Goal: Check status: Check status

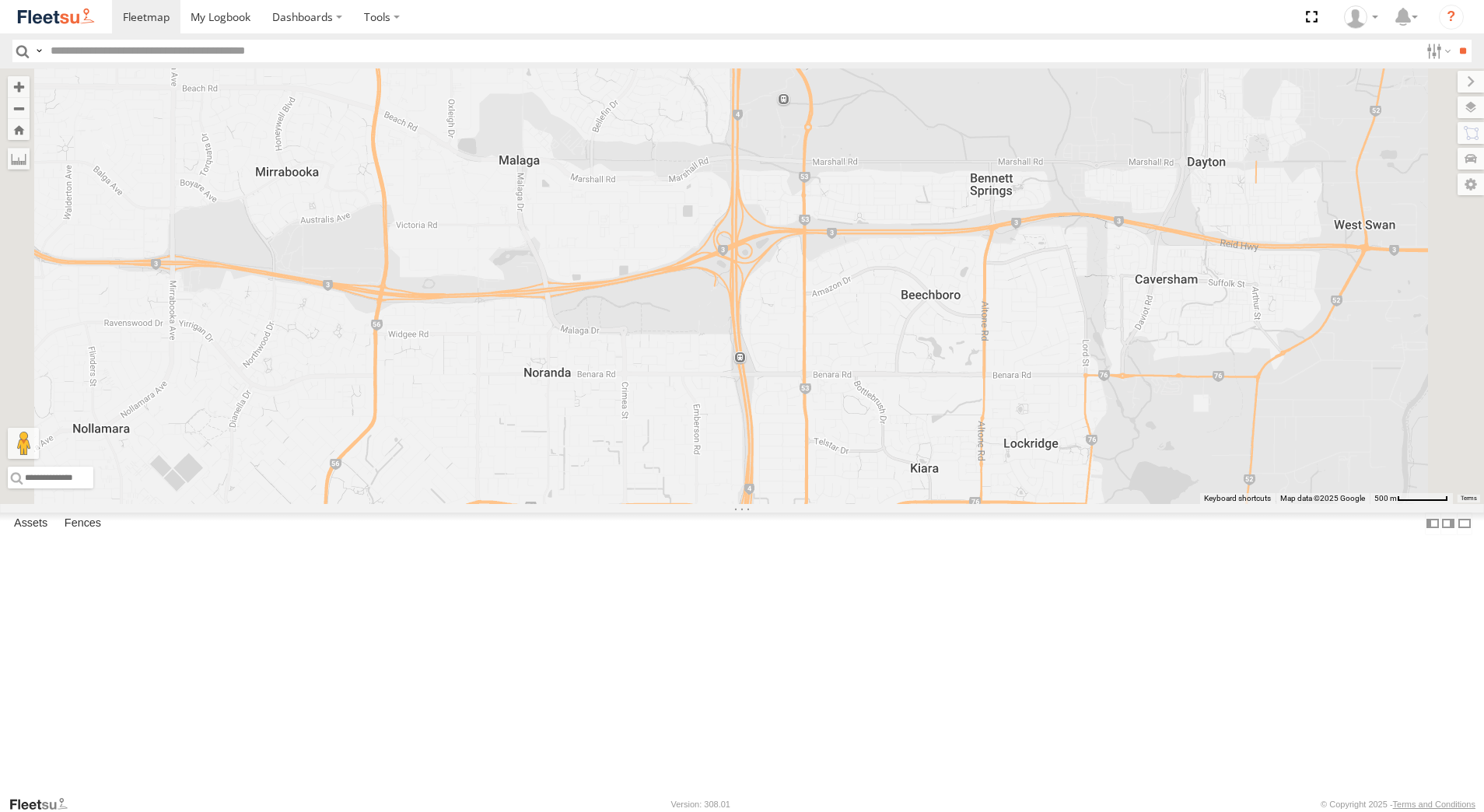
select select "**********"
click at [0, 0] on div "Dispatch" at bounding box center [0, 0] width 0 height 0
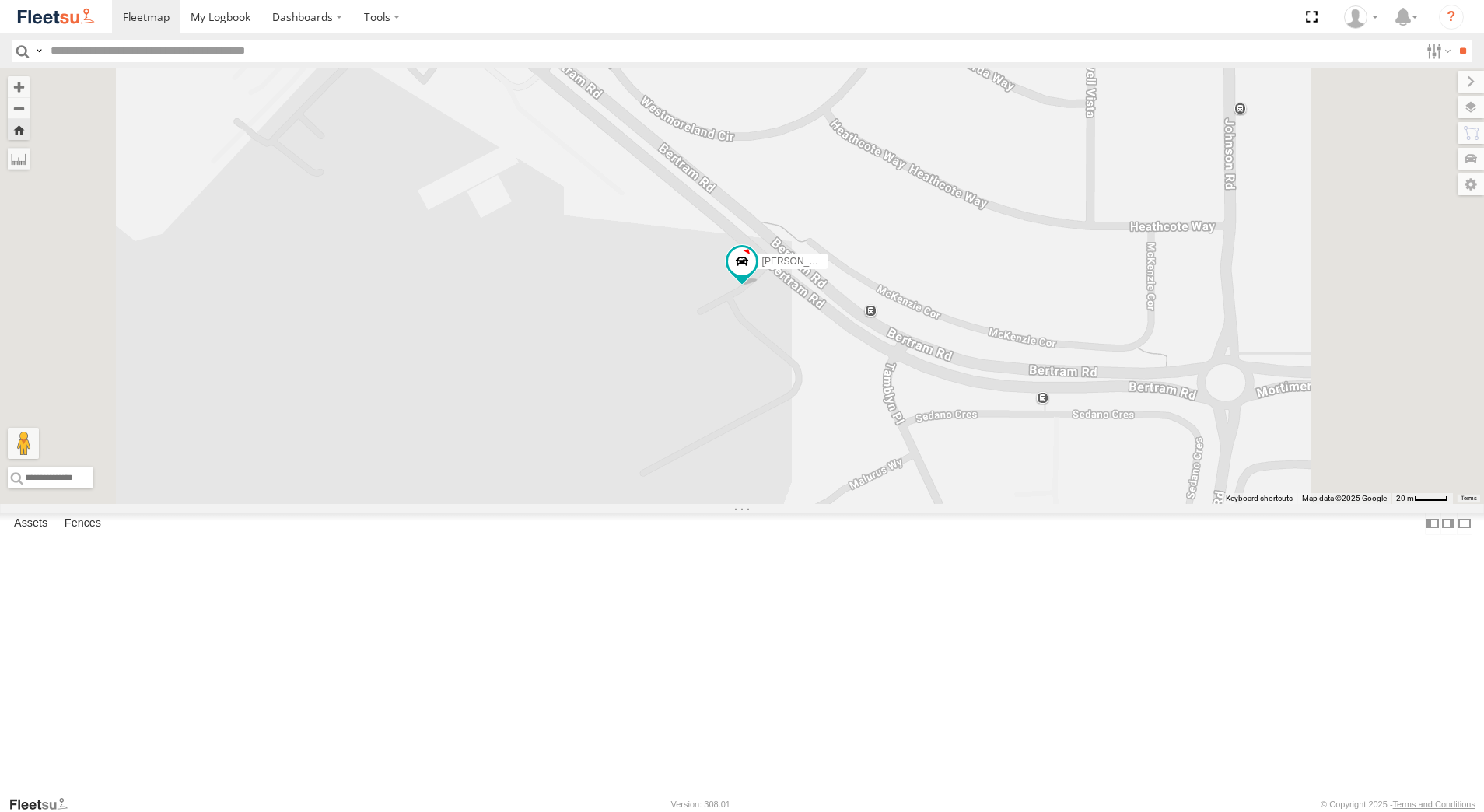
click at [0, 0] on div "[PERSON_NAME] - 1EVQ862" at bounding box center [0, 0] width 0 height 0
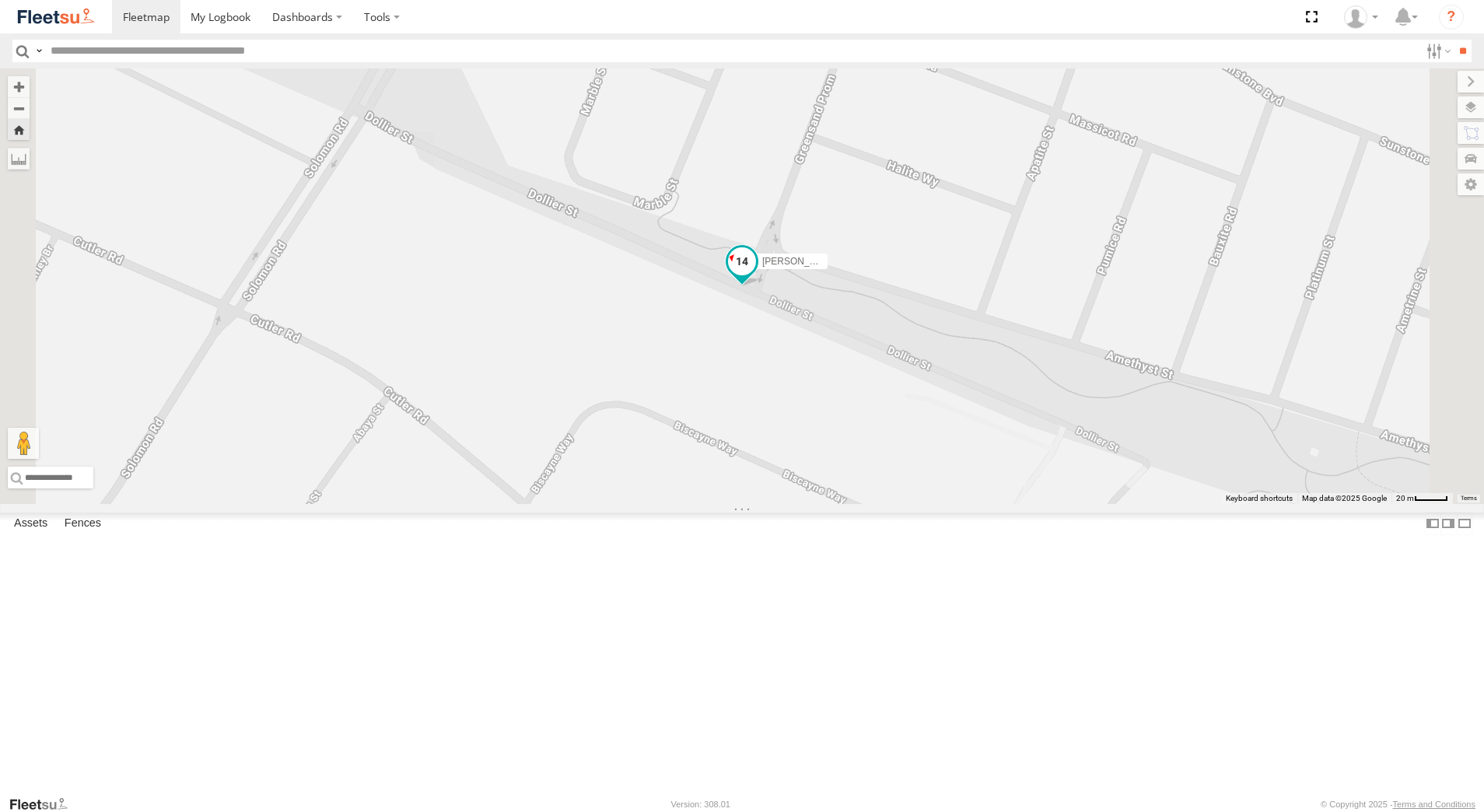
click at [756, 275] on span at bounding box center [742, 261] width 28 height 28
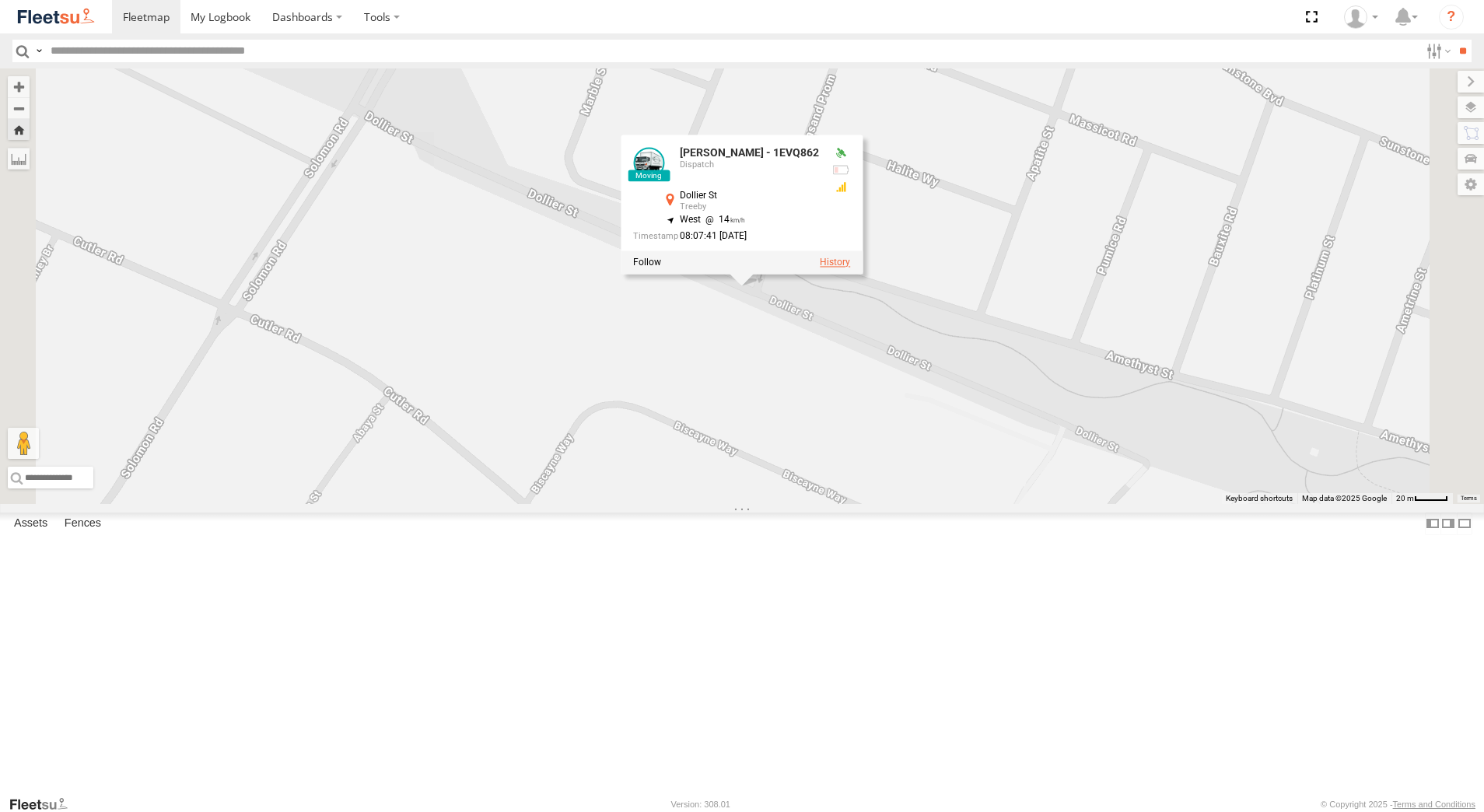
click at [850, 269] on label at bounding box center [834, 263] width 31 height 11
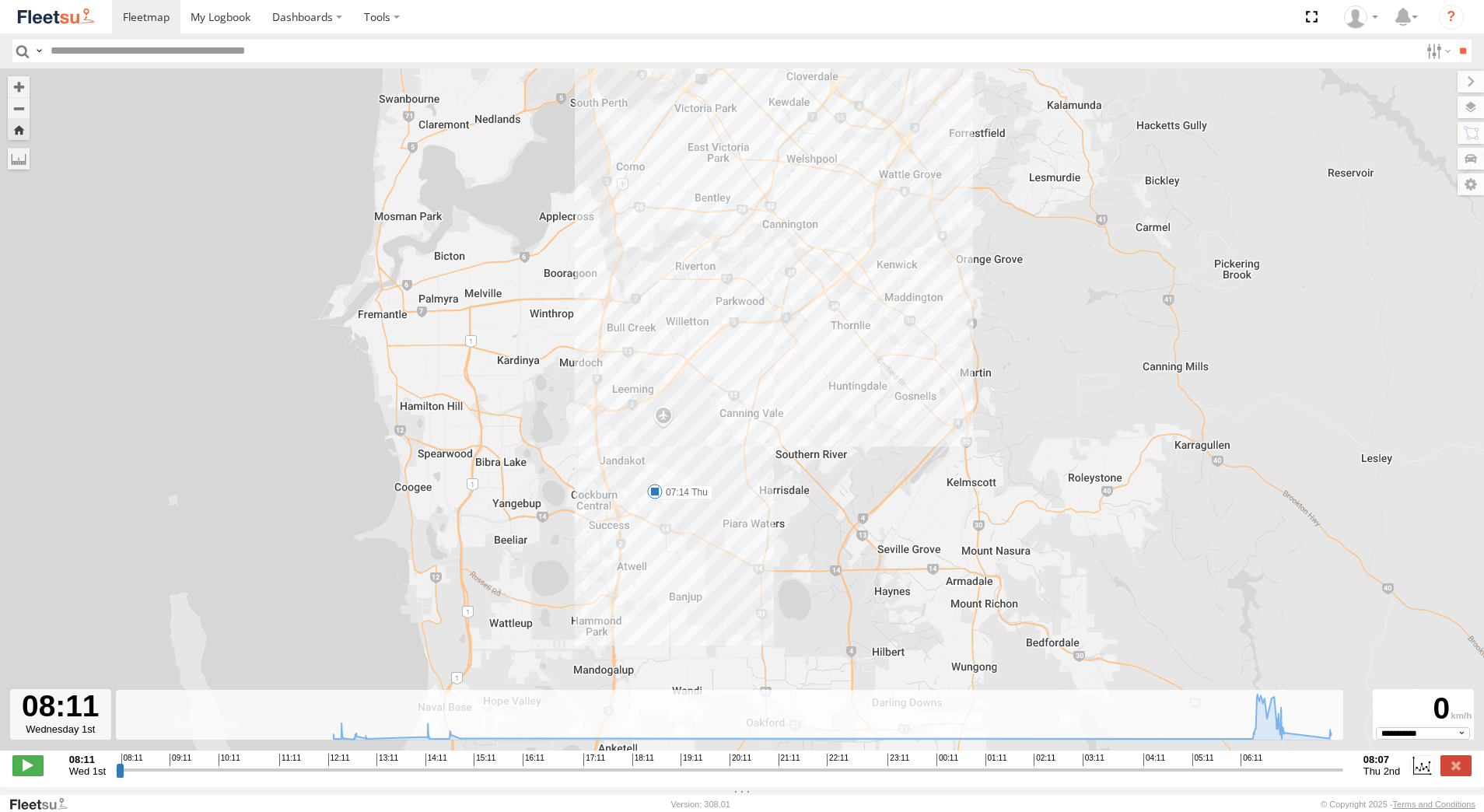
drag, startPoint x: 723, startPoint y: 661, endPoint x: 749, endPoint y: 453, distance: 209.6
click at [749, 453] on div "[PERSON_NAME] - 1EVQ862 12:31 Wed 12:47 Wed 14:14 Wed 14:43 Wed 07:14 Thu" at bounding box center [742, 417] width 1484 height 698
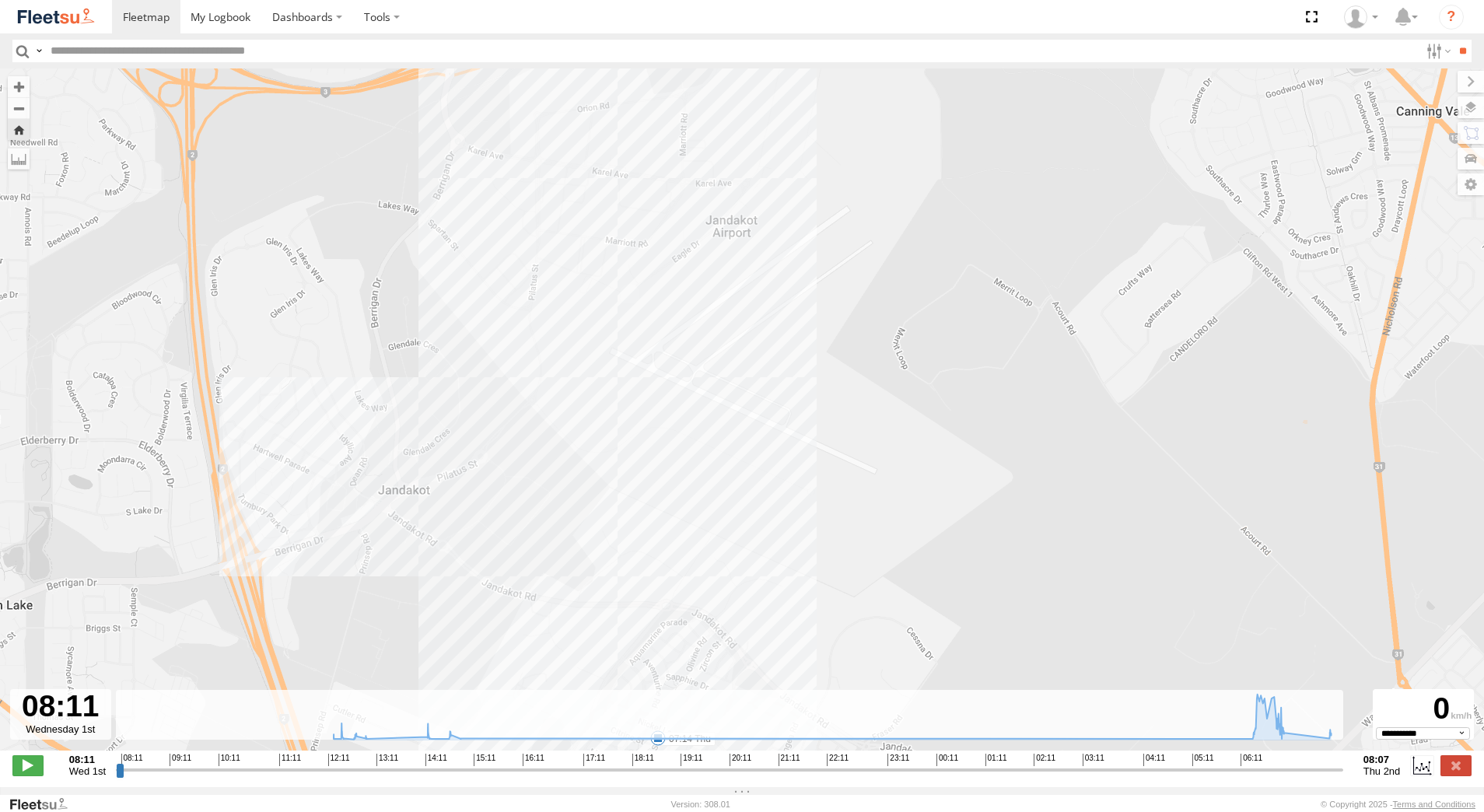
drag, startPoint x: 501, startPoint y: 385, endPoint x: 607, endPoint y: 310, distance: 129.8
click at [609, 312] on div "[PERSON_NAME] - 1EVQ862 12:31 Wed 12:47 Wed 14:14 Wed 14:43 Wed 07:14 Thu" at bounding box center [742, 417] width 1484 height 698
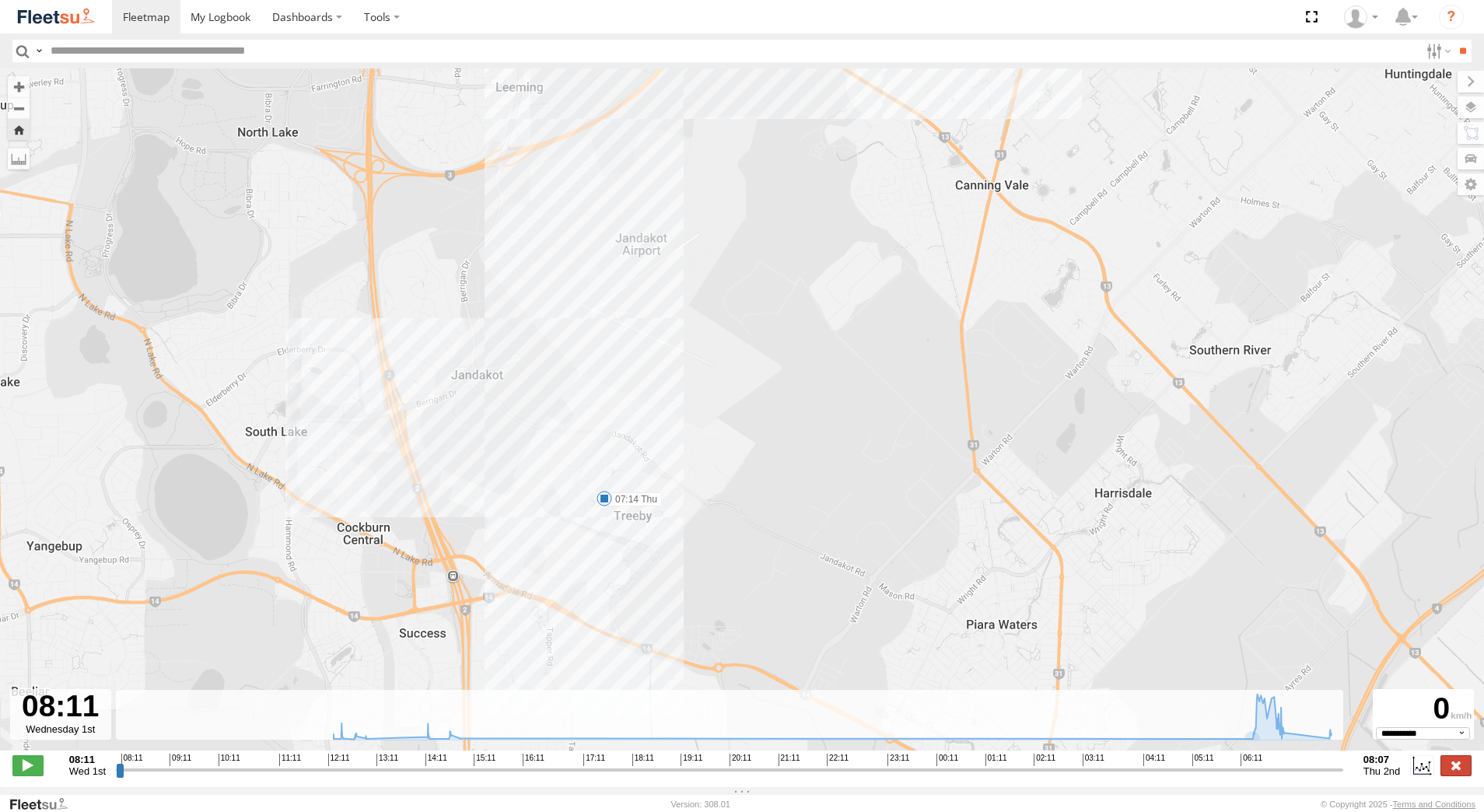
click at [1461, 776] on label at bounding box center [1456, 765] width 31 height 21
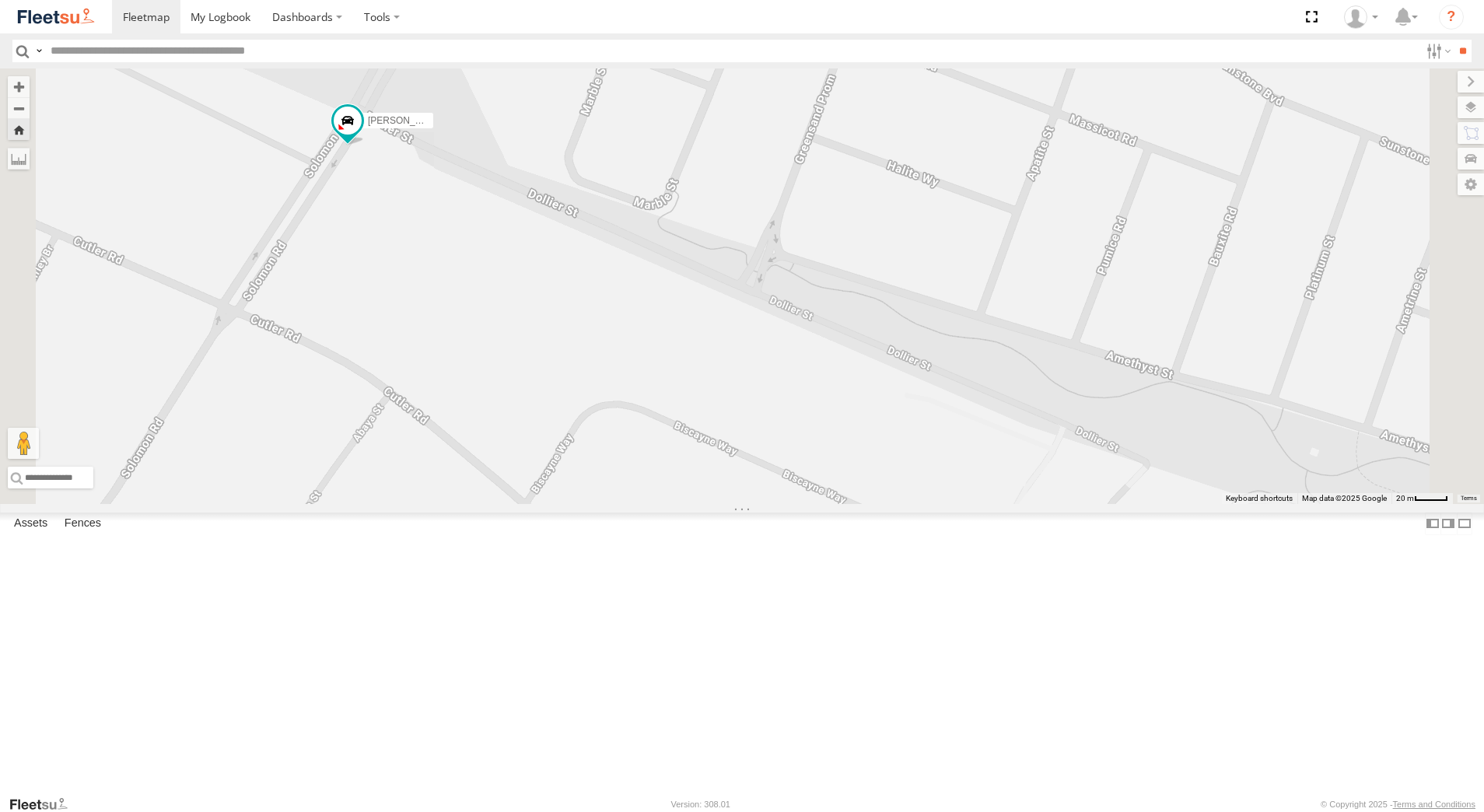
click at [0, 0] on div "[PERSON_NAME] - 1GOI926 - 0475 377 301" at bounding box center [0, 0] width 0 height 0
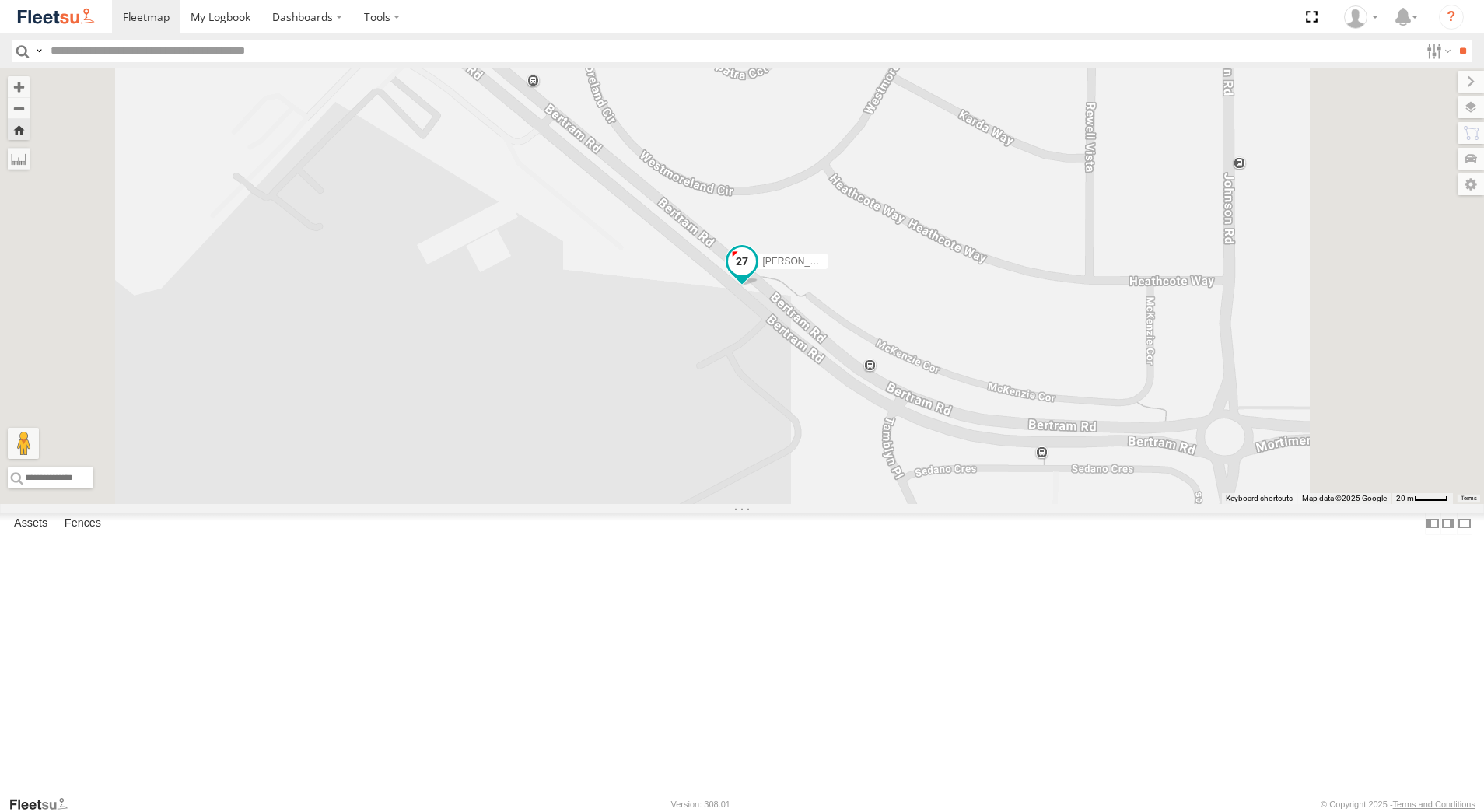
click at [756, 275] on span at bounding box center [742, 261] width 28 height 28
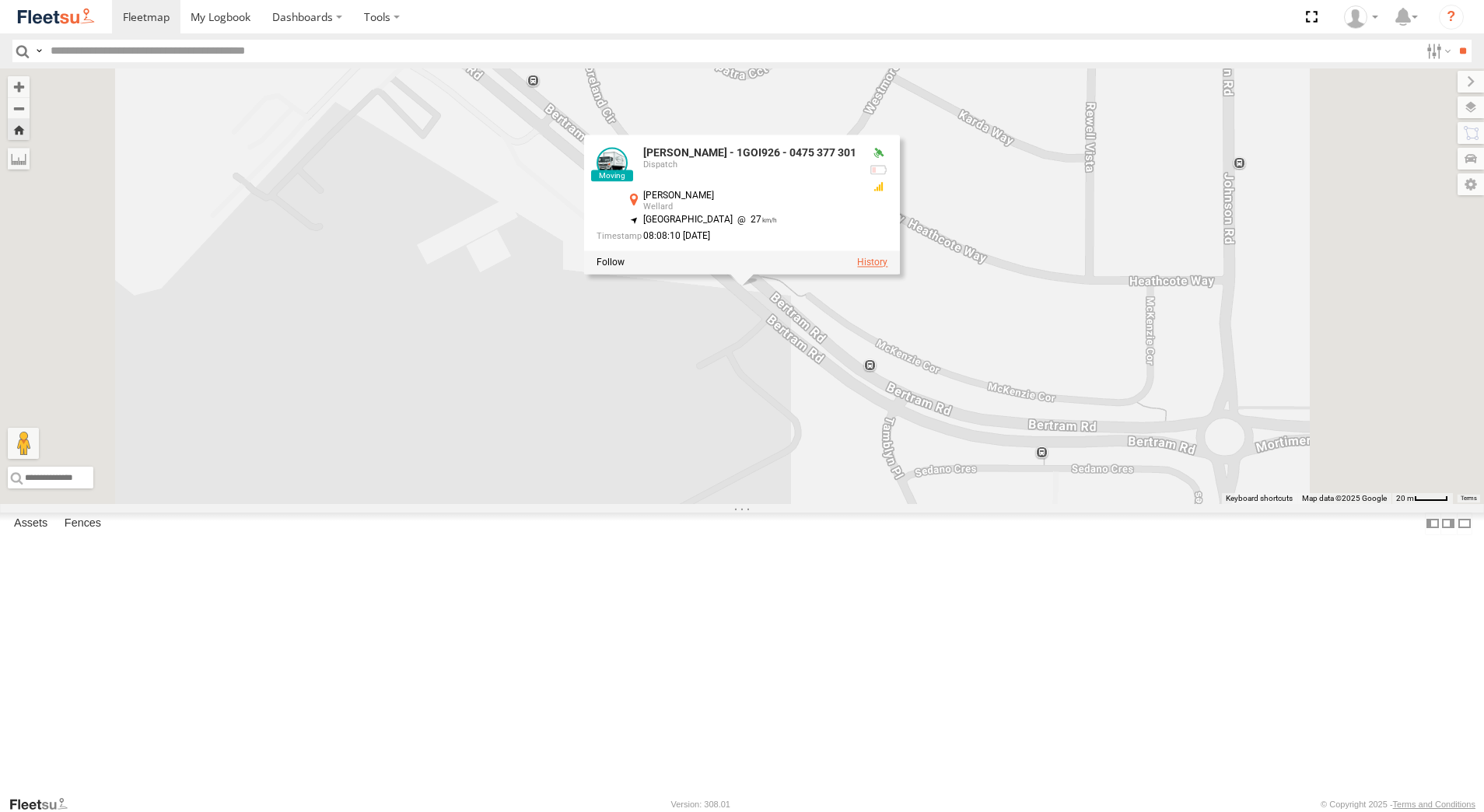
click at [888, 269] on label at bounding box center [872, 263] width 31 height 11
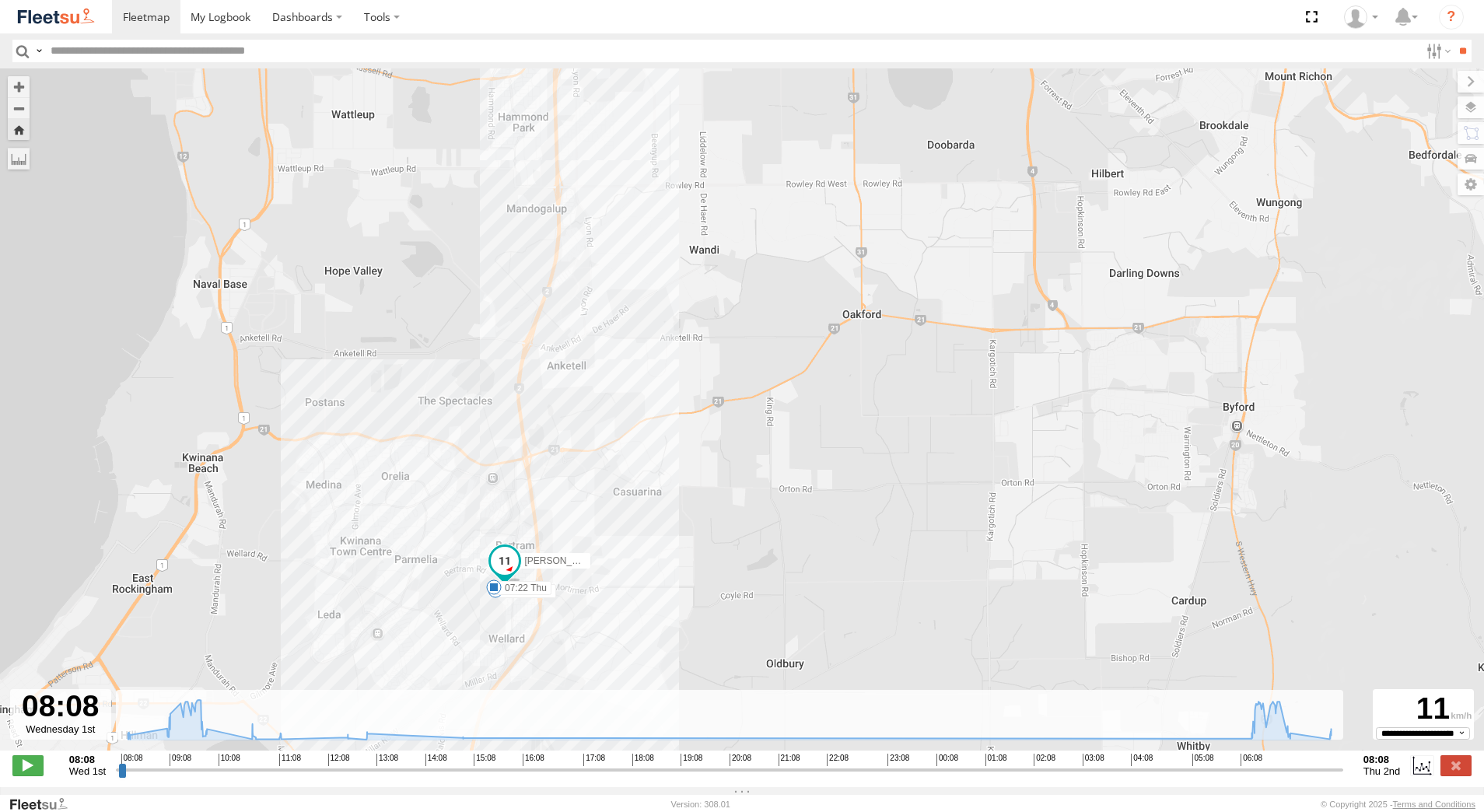
drag, startPoint x: 698, startPoint y: 618, endPoint x: 786, endPoint y: 438, distance: 200.4
click at [786, 438] on div "[PERSON_NAME] - 1GOI926 - 0475 377 301 08:14 Wed 07:22 Thu" at bounding box center [742, 417] width 1484 height 698
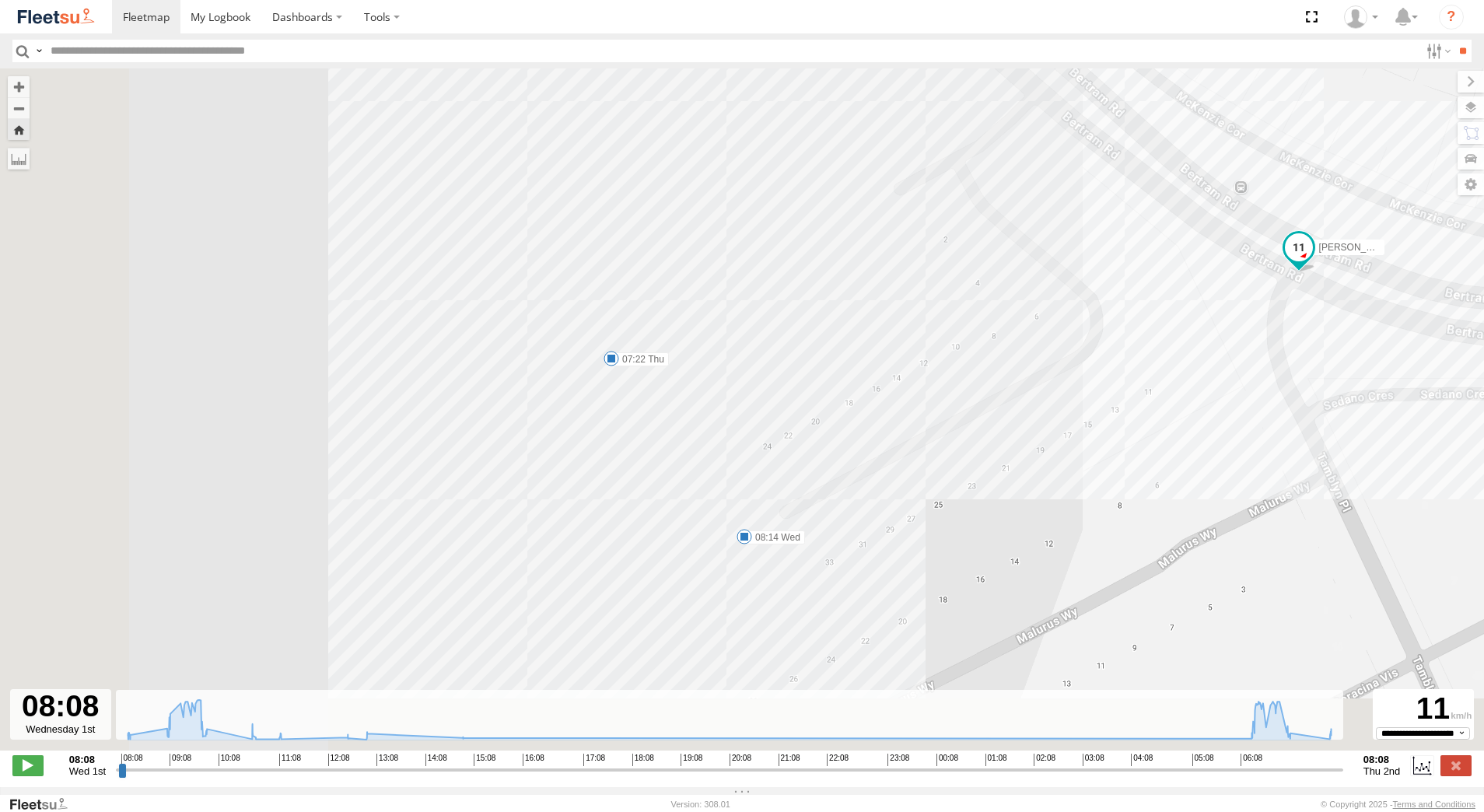
drag, startPoint x: 479, startPoint y: 539, endPoint x: 843, endPoint y: 370, distance: 401.3
click at [824, 391] on div "[PERSON_NAME] - 1GOI926 - 0475 377 301 08:14 Wed 07:22 Thu" at bounding box center [742, 417] width 1484 height 698
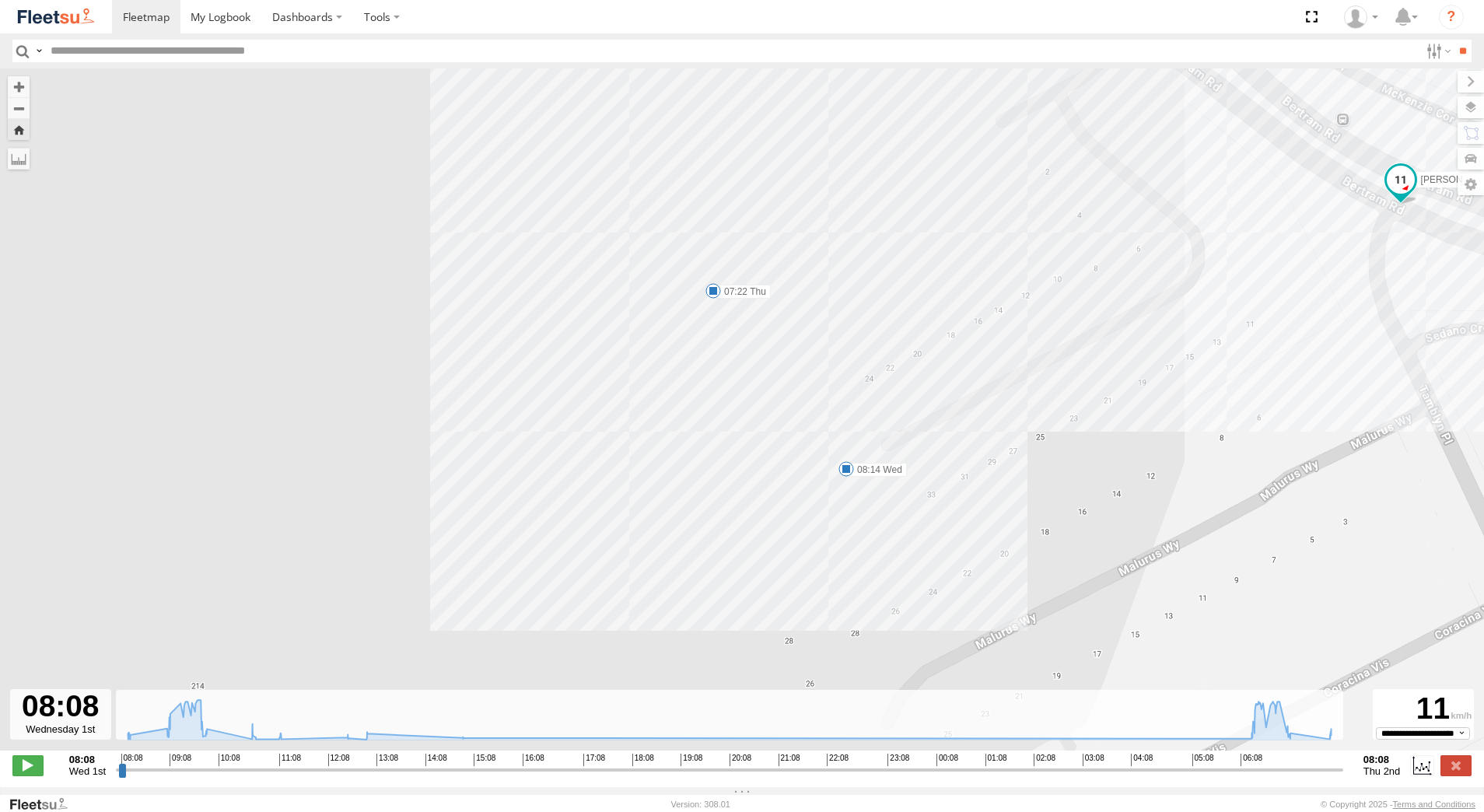
click at [715, 297] on span at bounding box center [713, 290] width 16 height 16
click at [1464, 773] on label at bounding box center [1456, 765] width 31 height 21
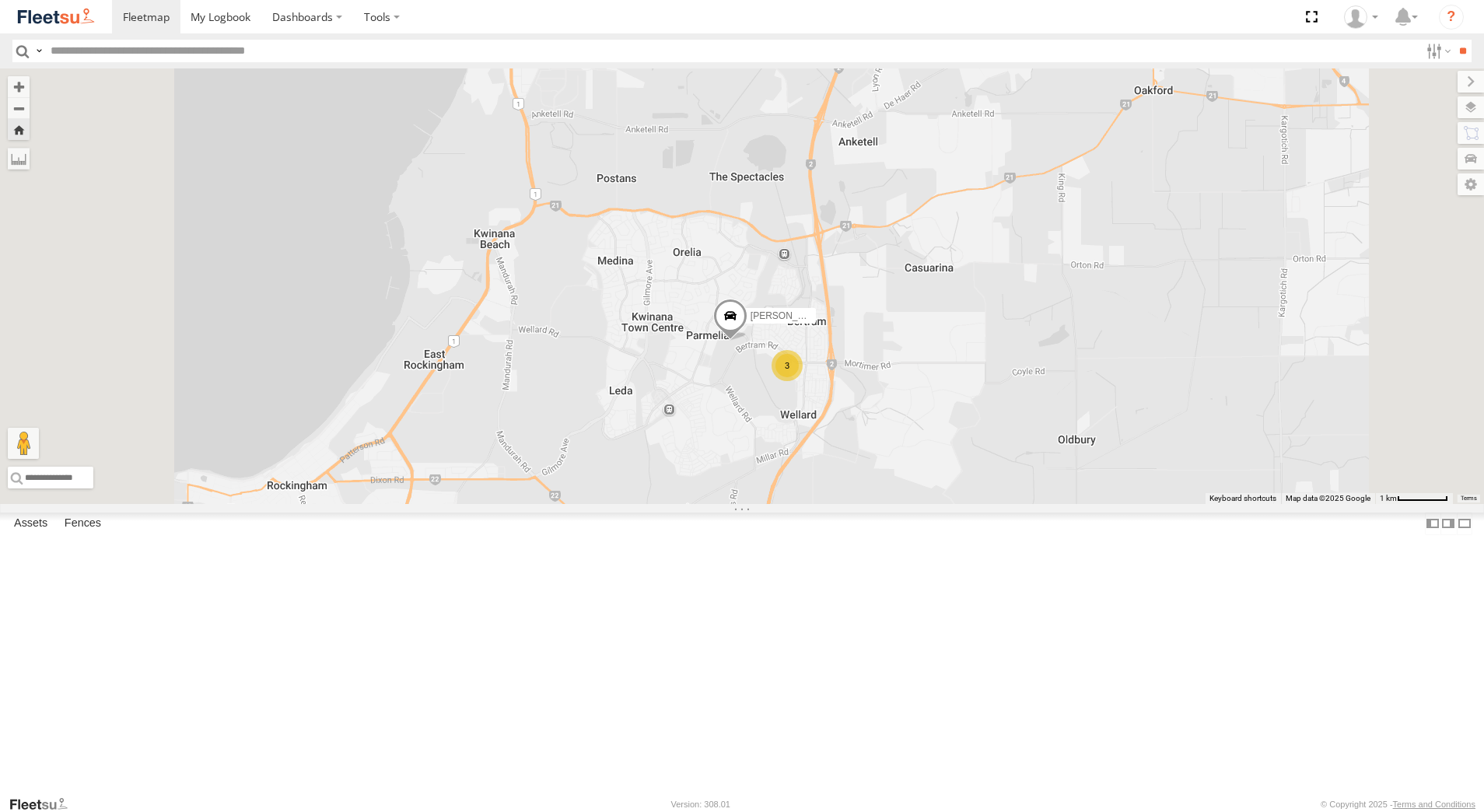
click at [0, 0] on div "[PERSON_NAME] - 1IJS864" at bounding box center [0, 0] width 0 height 0
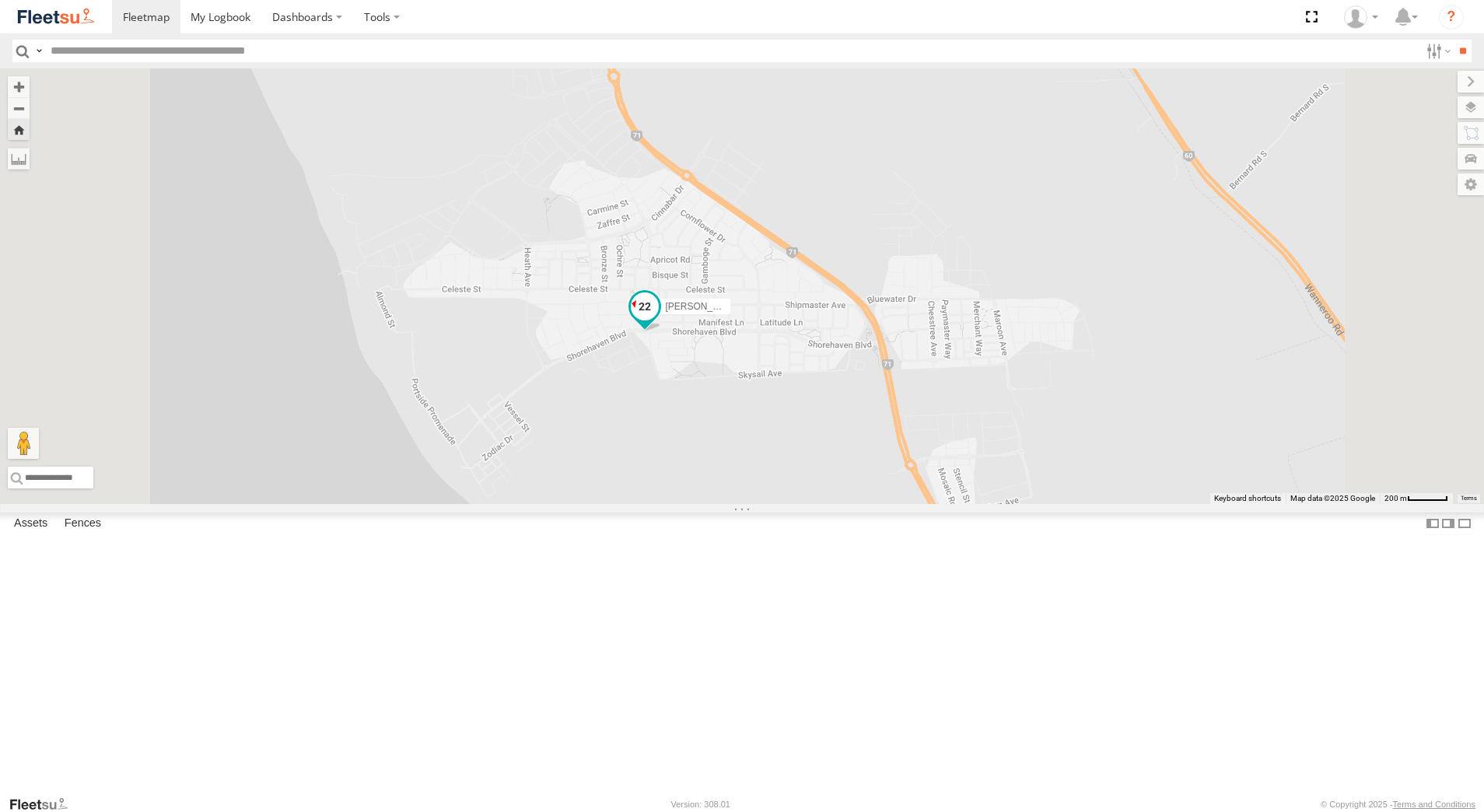
click at [659, 320] on span at bounding box center [645, 306] width 28 height 28
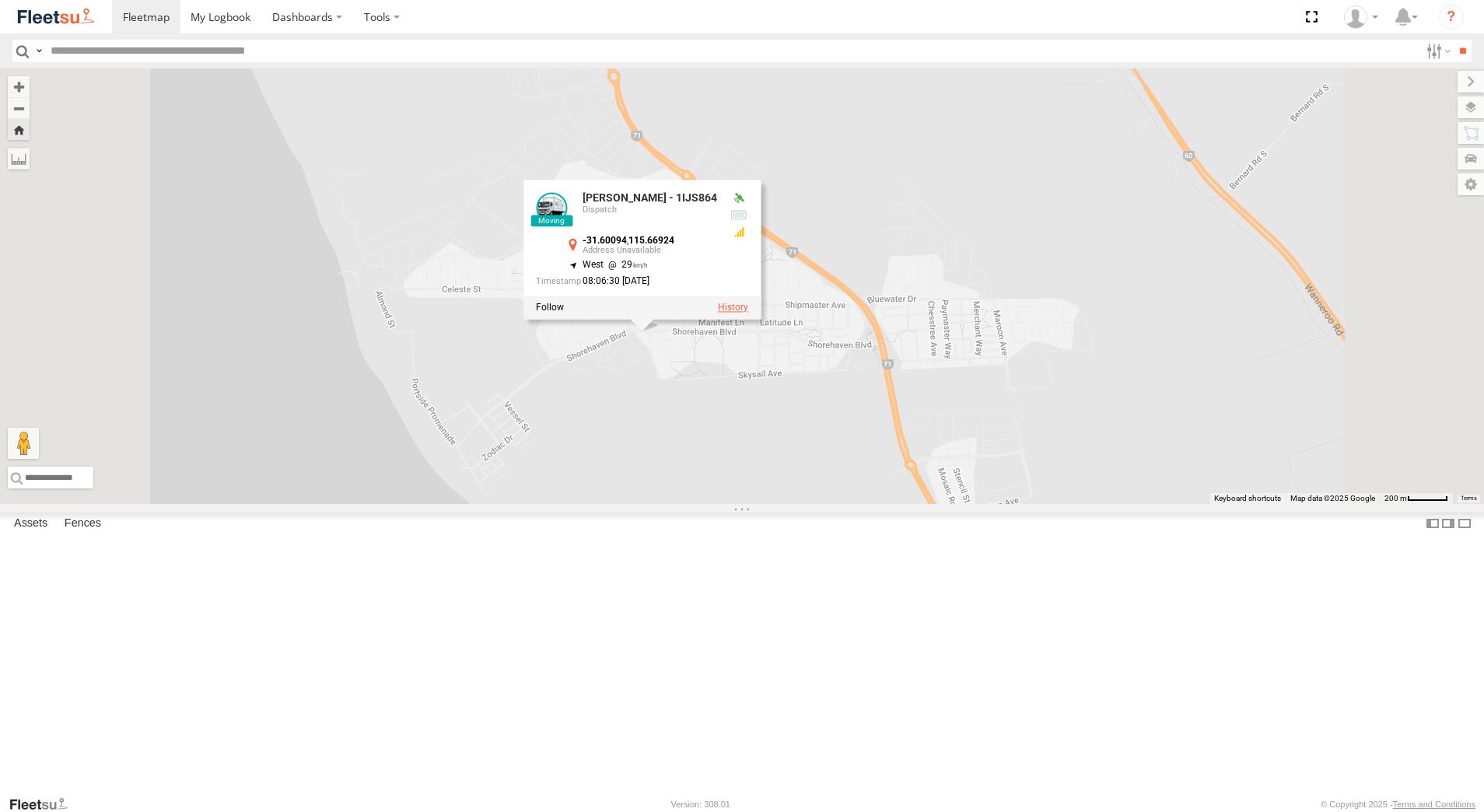
click at [749, 314] on label at bounding box center [733, 308] width 31 height 11
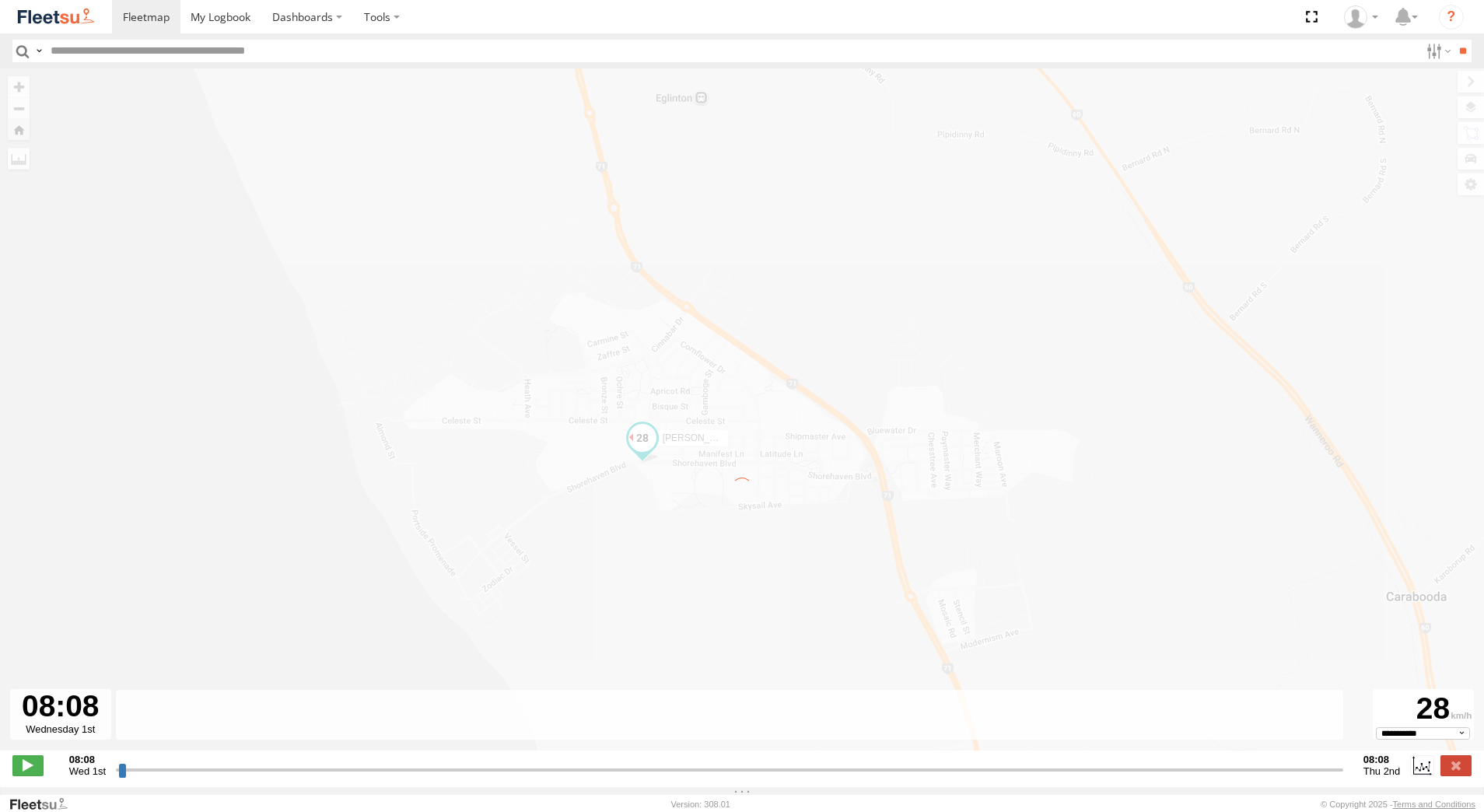
type input "**********"
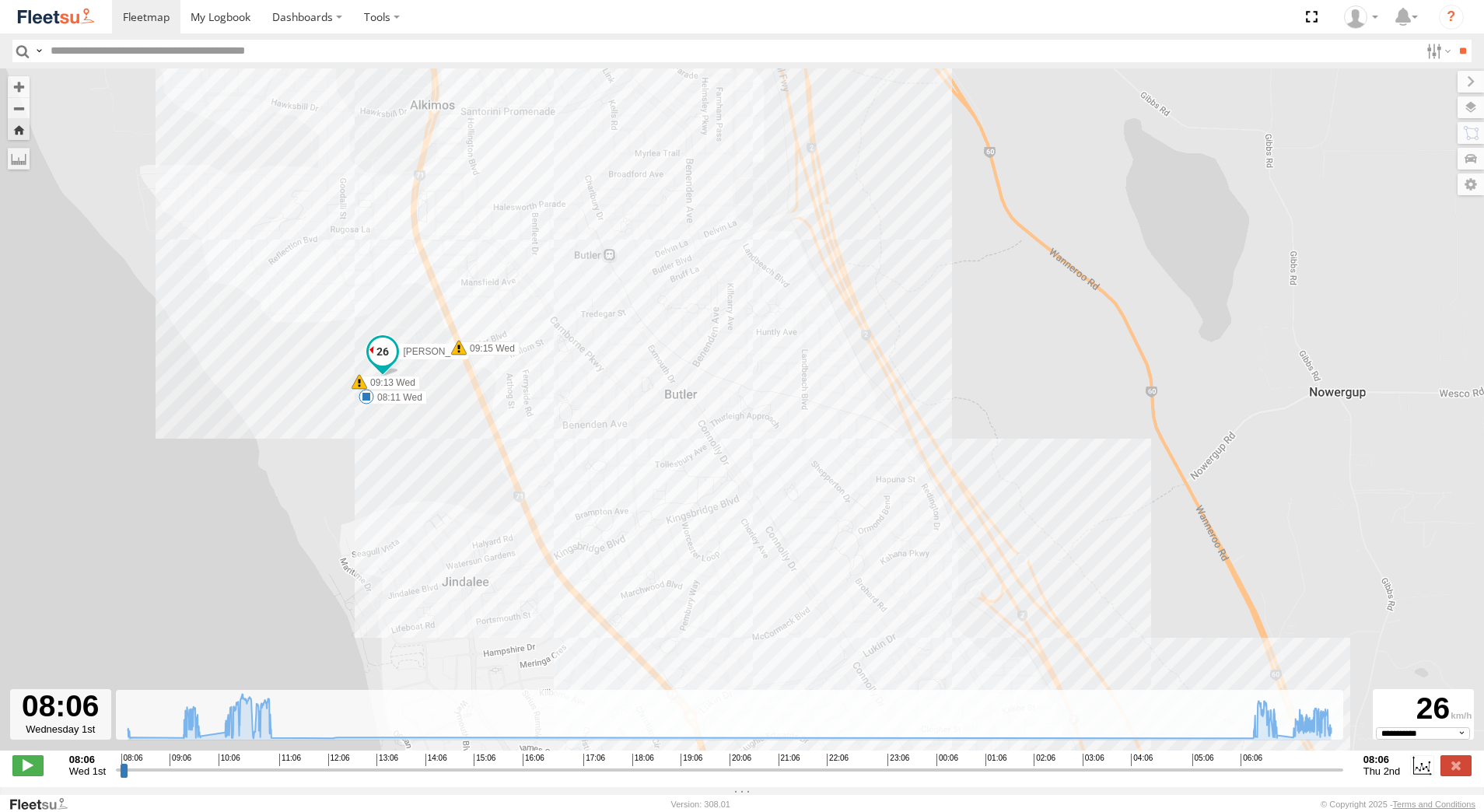
drag, startPoint x: 574, startPoint y: 157, endPoint x: 815, endPoint y: 674, distance: 570.4
click at [790, 604] on div "[PERSON_NAME] - 1IJS864 08:11 Wed 09:13 Wed 09:15 Wed 09:35 Wed 10:04 Wed 10:04…" at bounding box center [742, 417] width 1484 height 698
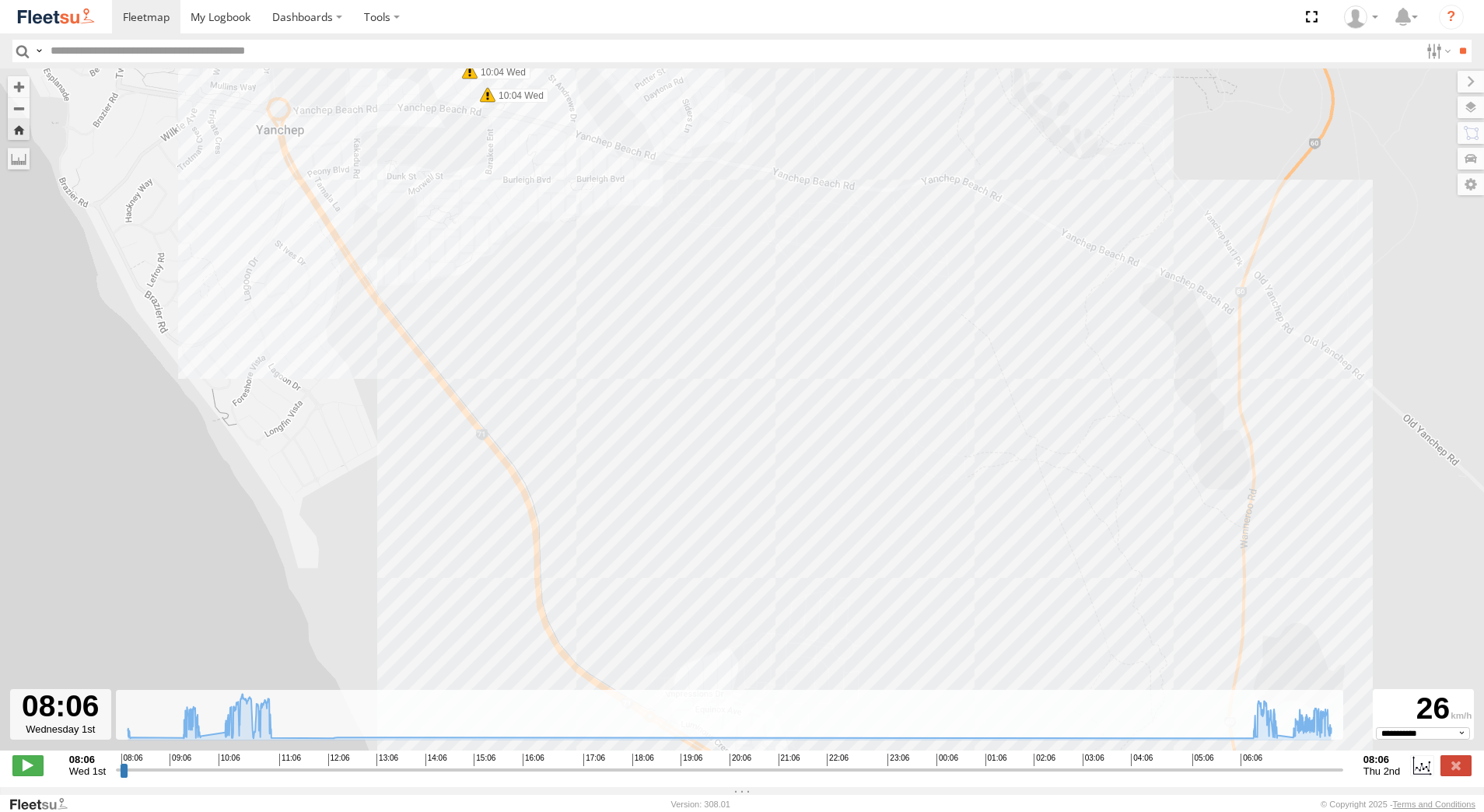
drag, startPoint x: 545, startPoint y: 357, endPoint x: 726, endPoint y: 567, distance: 277.2
click at [726, 567] on div "[PERSON_NAME] - 1IJS864 08:11 Wed 09:13 Wed 09:15 Wed 09:35 Wed 10:04 Wed 10:04…" at bounding box center [742, 417] width 1484 height 698
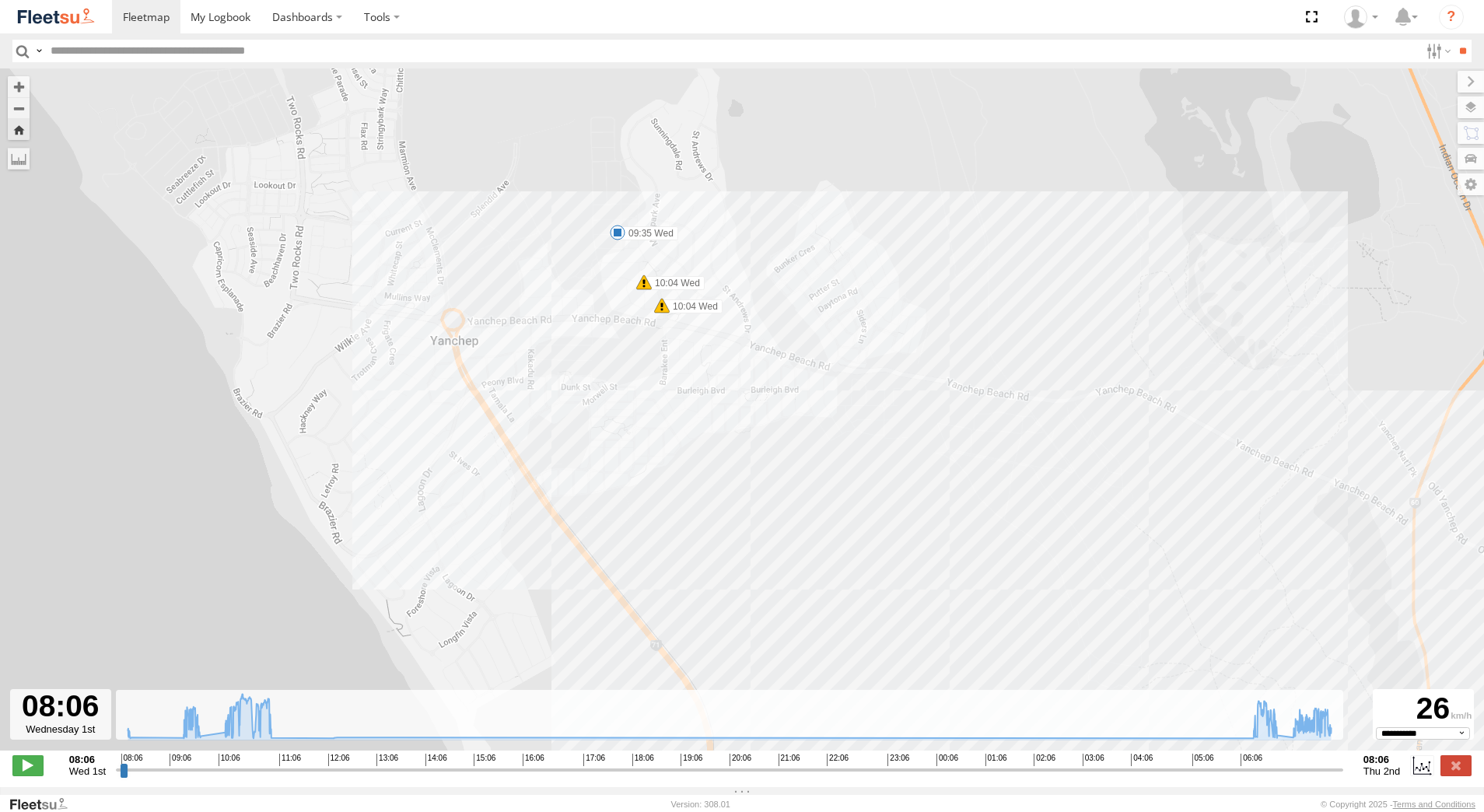
drag, startPoint x: 847, startPoint y: 498, endPoint x: 611, endPoint y: 300, distance: 308.1
click at [637, 329] on div "[PERSON_NAME] - 1IJS864 08:11 Wed 09:13 Wed 09:15 Wed 09:35 Wed 10:04 Wed 10:04…" at bounding box center [742, 417] width 1484 height 698
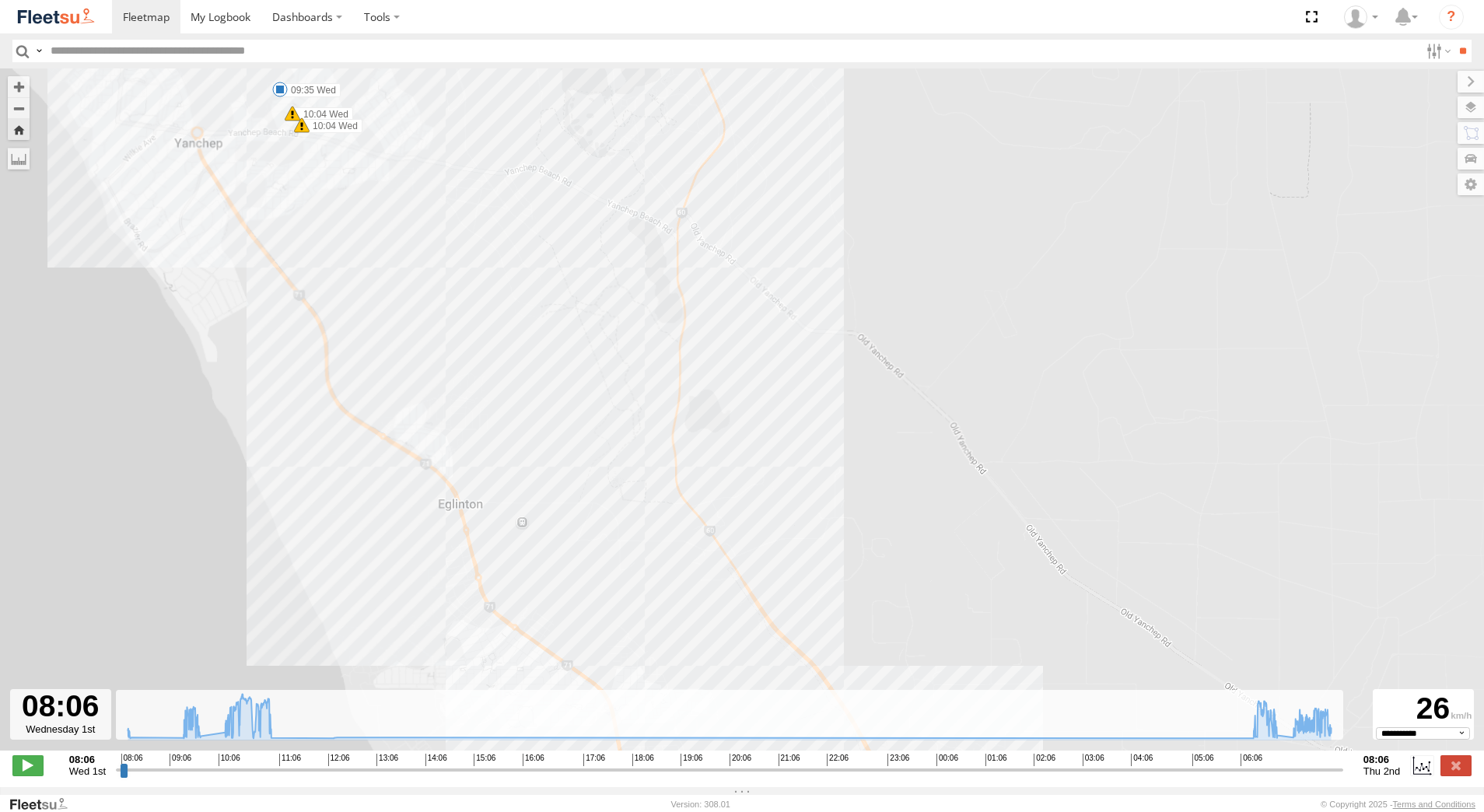
drag, startPoint x: 684, startPoint y: 647, endPoint x: 526, endPoint y: 357, distance: 330.2
click at [558, 415] on div "[PERSON_NAME] - 1IJS864 08:11 Wed 09:13 Wed 09:15 Wed 09:35 Wed 10:04 Wed 10:04…" at bounding box center [742, 417] width 1484 height 698
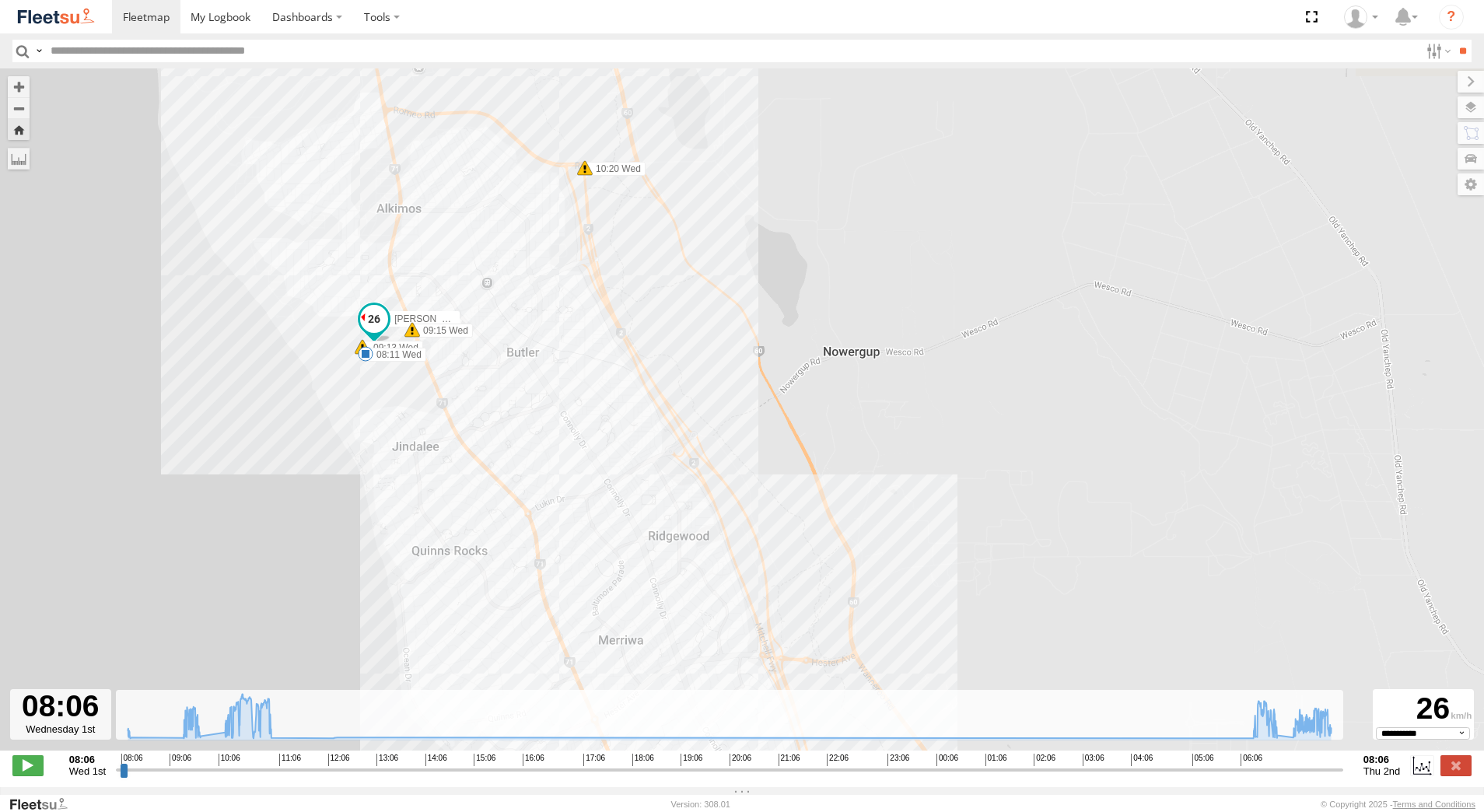
drag, startPoint x: 473, startPoint y: 358, endPoint x: 598, endPoint y: 371, distance: 125.7
click at [586, 371] on div "[PERSON_NAME] - 1IJS864 08:11 Wed 09:13 Wed 09:15 Wed 09:35 Wed 10:04 Wed 10:04…" at bounding box center [742, 417] width 1484 height 698
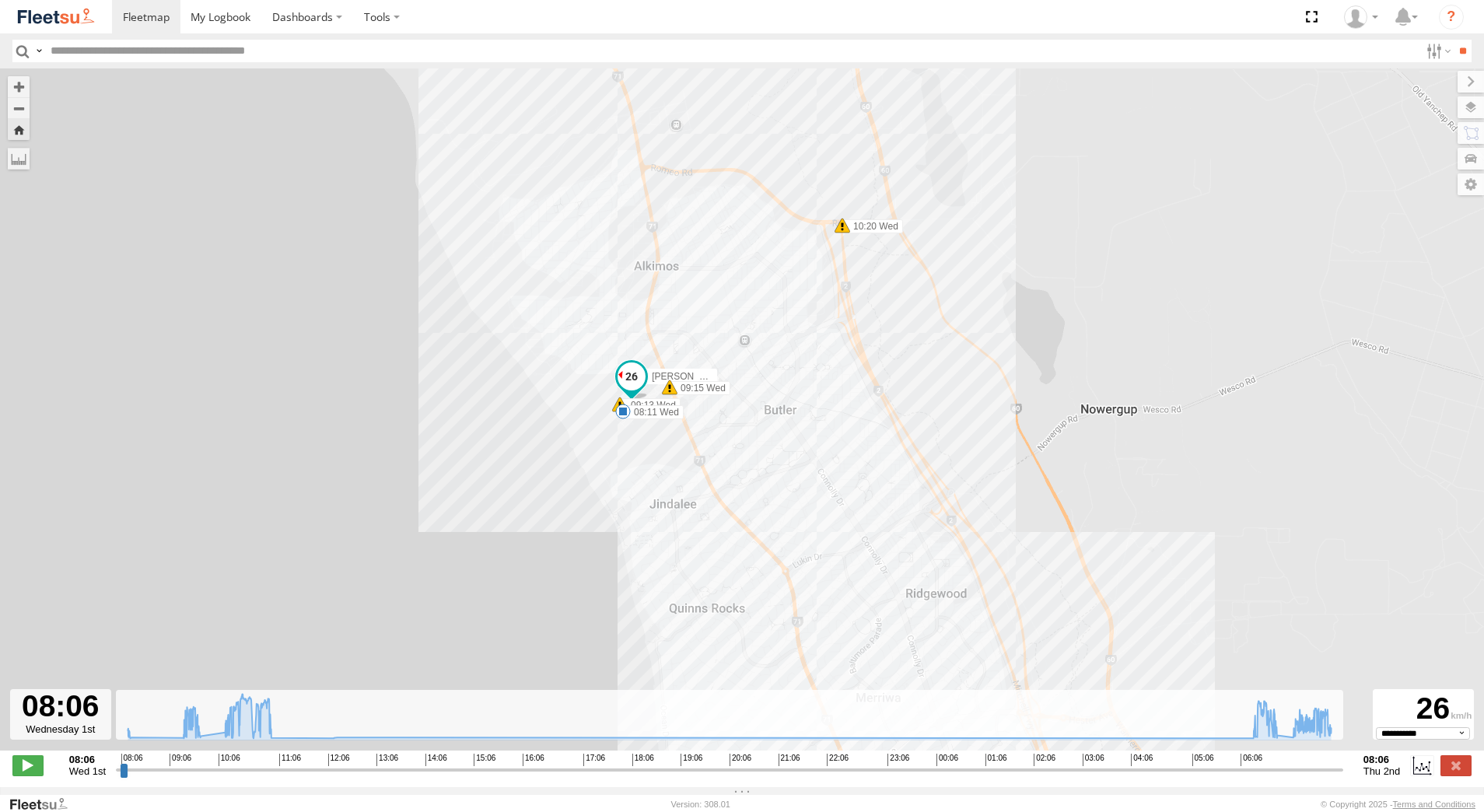
drag, startPoint x: 861, startPoint y: 572, endPoint x: 690, endPoint y: 212, distance: 398.5
click at [712, 263] on div "[PERSON_NAME] - 1IJS864 08:11 Wed 09:13 Wed 09:15 Wed 09:35 Wed 10:04 Wed 10:04…" at bounding box center [742, 417] width 1484 height 698
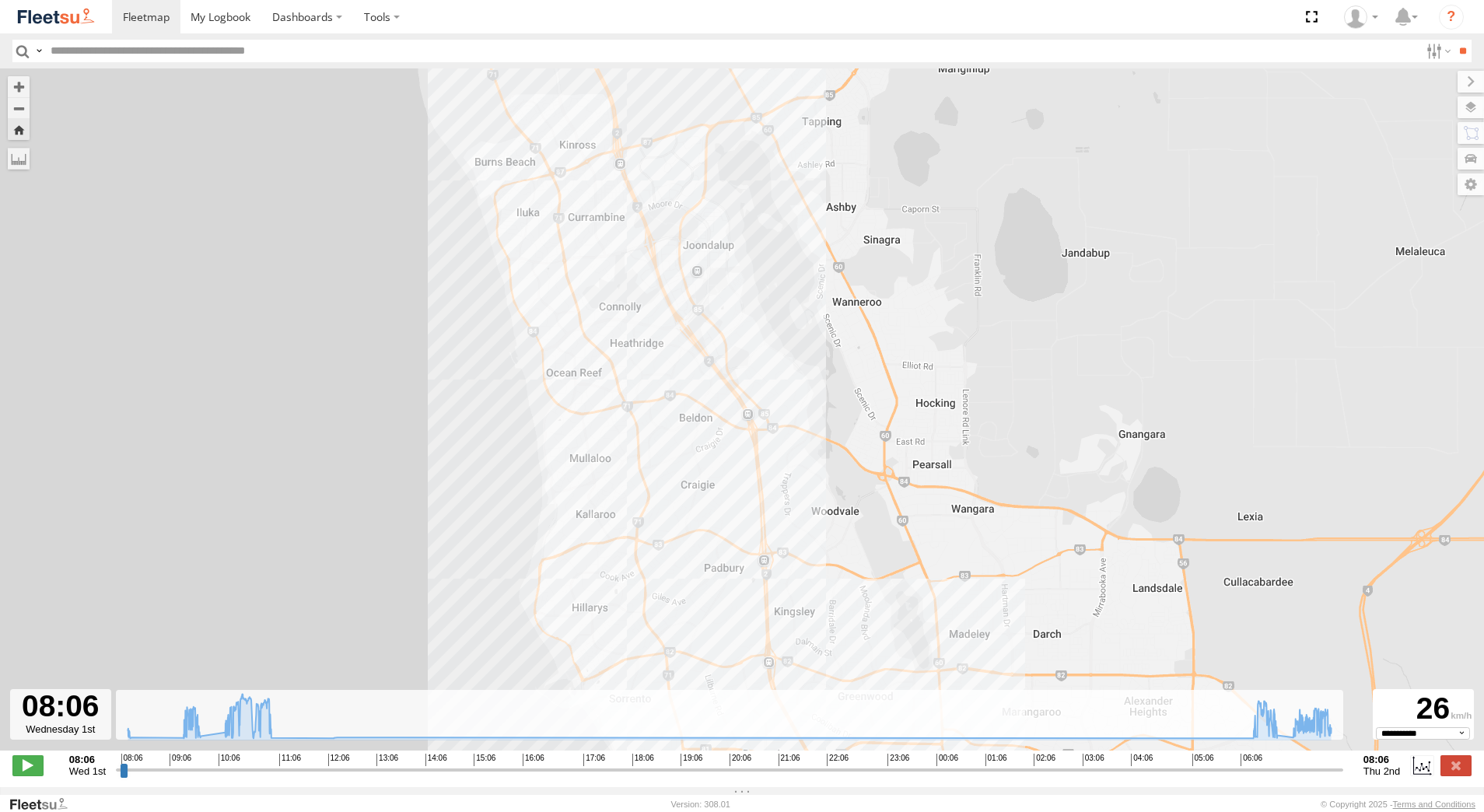
drag, startPoint x: 614, startPoint y: 553, endPoint x: 715, endPoint y: 262, distance: 308.0
click at [714, 266] on div "[PERSON_NAME] - 1IJS864 08:11 Wed 09:13 Wed 09:15 Wed 09:35 Wed 10:04 Wed 10:04…" at bounding box center [742, 417] width 1484 height 698
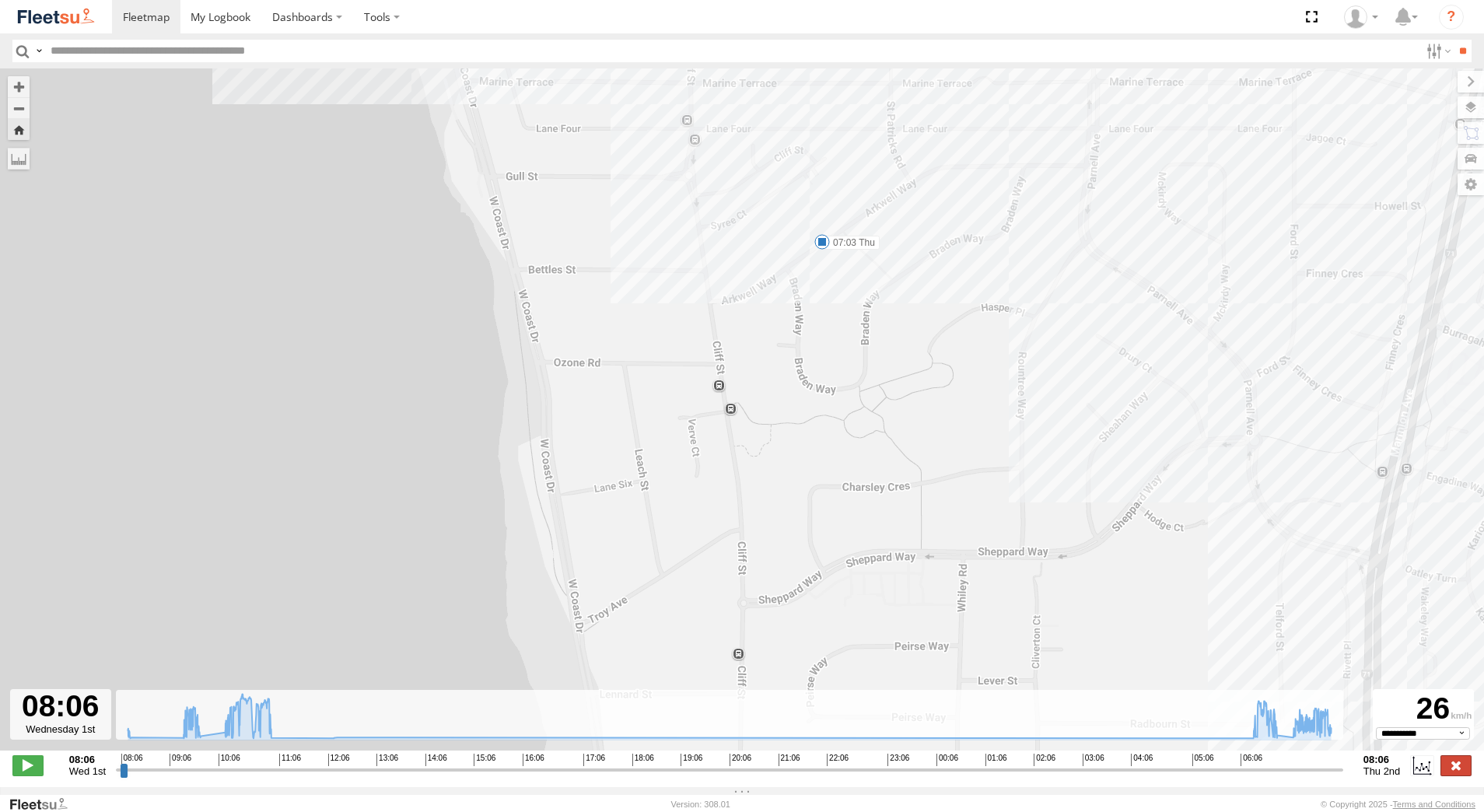
click at [1460, 776] on label at bounding box center [1456, 765] width 31 height 21
